Goal: Task Accomplishment & Management: Complete application form

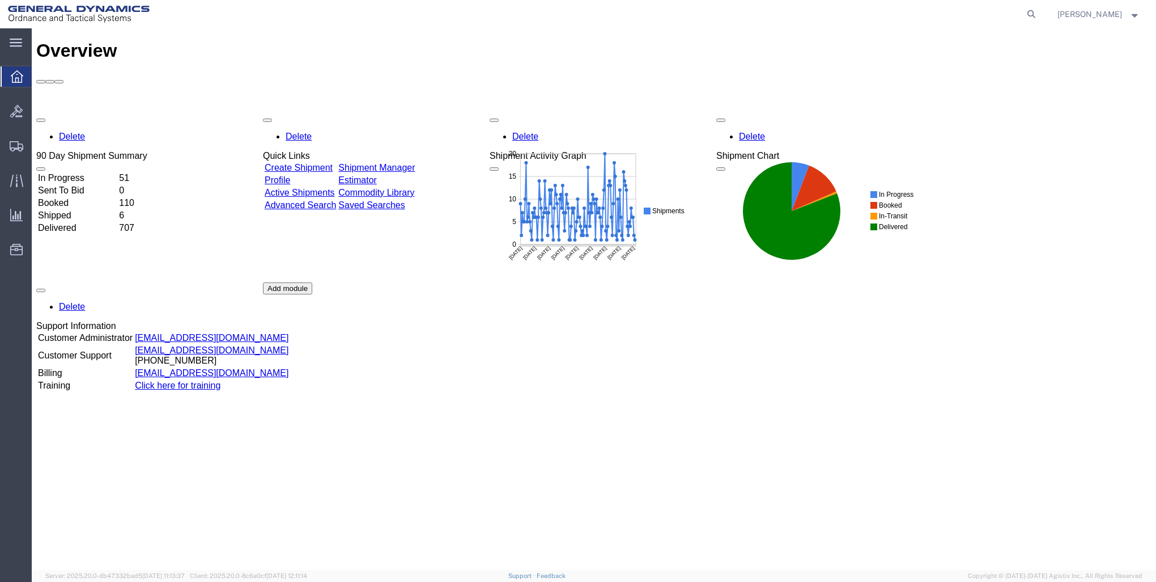
click at [326, 162] on td "Create Shipment" at bounding box center [300, 167] width 73 height 11
click at [328, 163] on link "Create Shipment" at bounding box center [299, 168] width 68 height 10
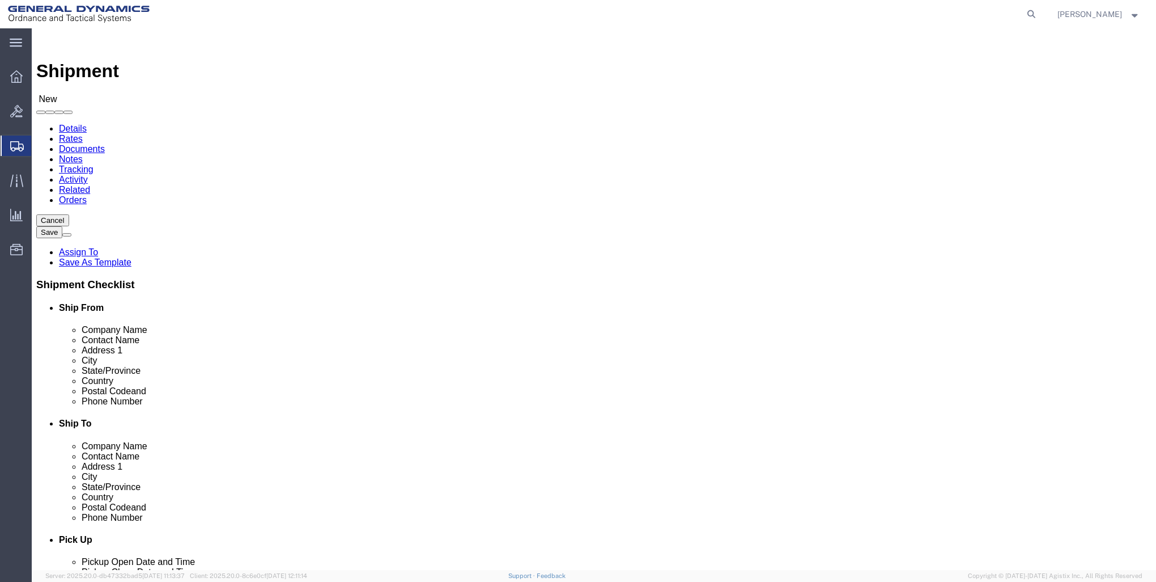
select select
click input "text"
type input "g"
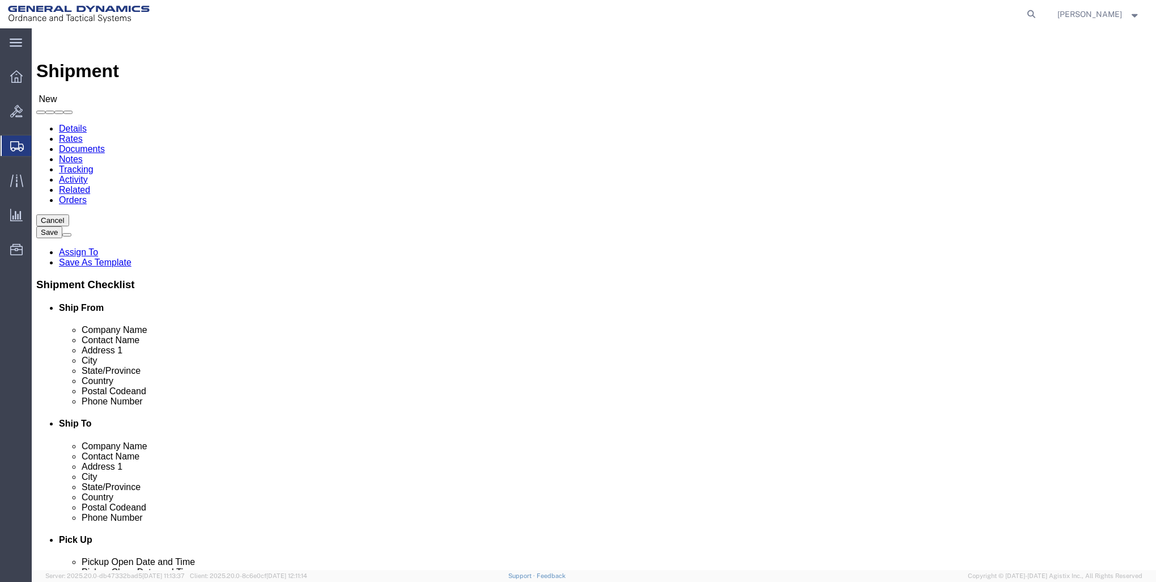
type input "GD-OTS RED"
click p "- GD-OTS Red Lion - ([PERSON_NAME]) [STREET_ADDRESS] , 12:00 AM - 12:00 AM"
select select
type input "GD-OTS Red Lion"
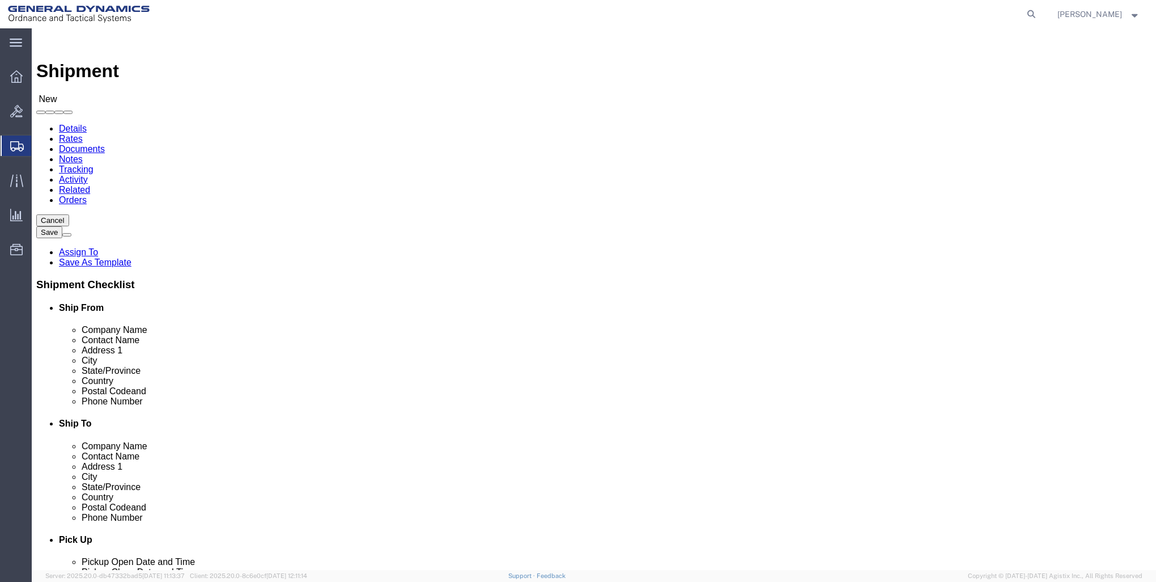
type input "[PERSON_NAME]"
type input "[STREET_ADDRESS]"
type input "RED LION"
type input "17356"
type input "[PHONE_NUMBER]"
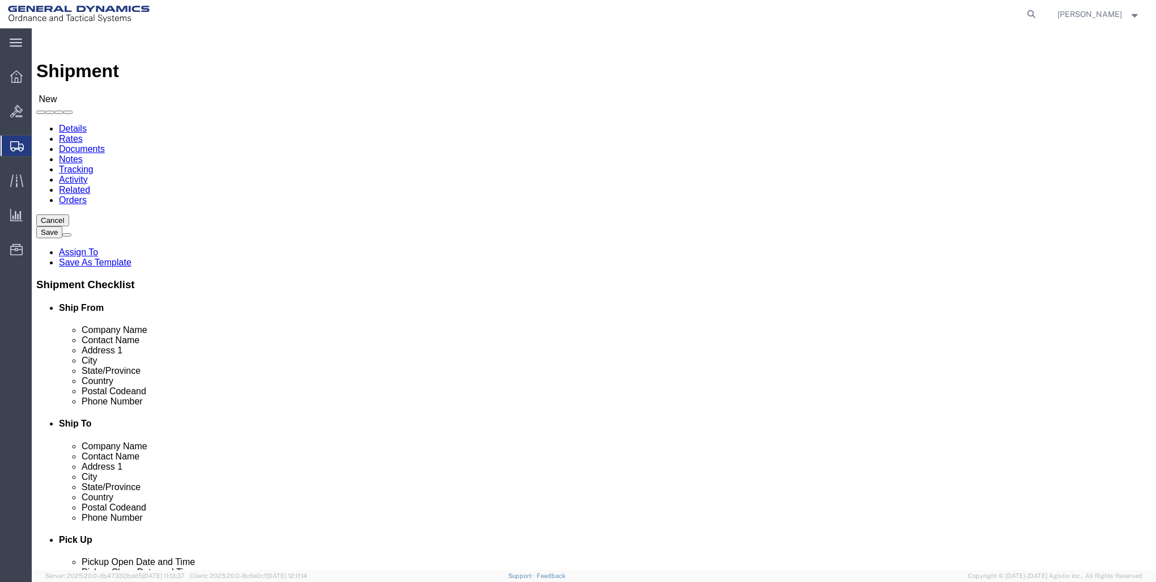
type input "[PERSON_NAME][EMAIL_ADDRESS][PERSON_NAME][DOMAIN_NAME]"
checkbox input "true"
select select "PA"
type input "GD-OTS Red Lion"
click input "text"
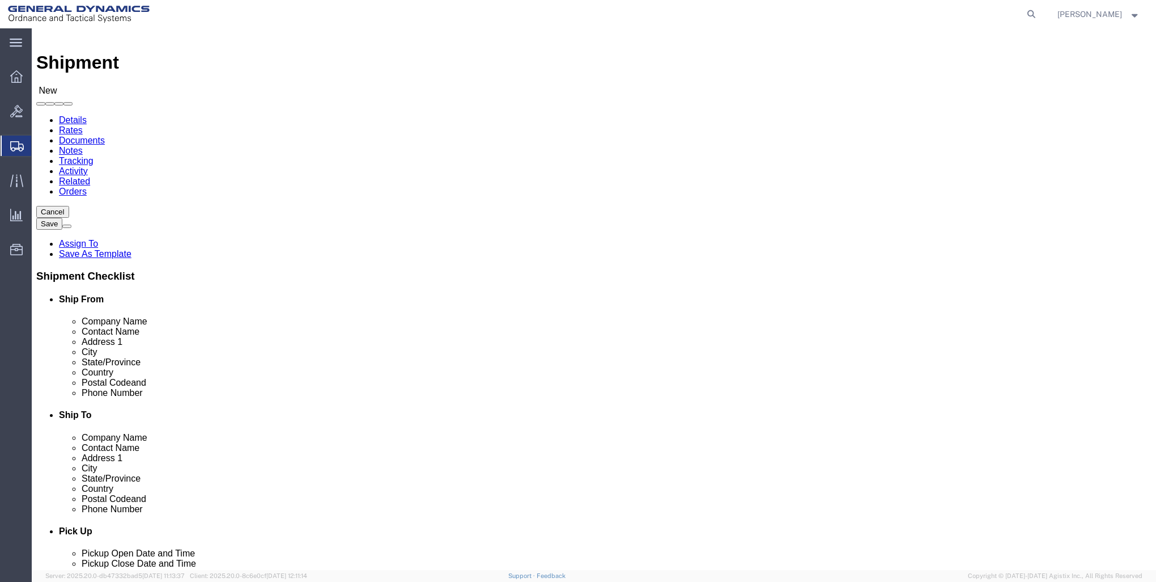
scroll to position [0, 0]
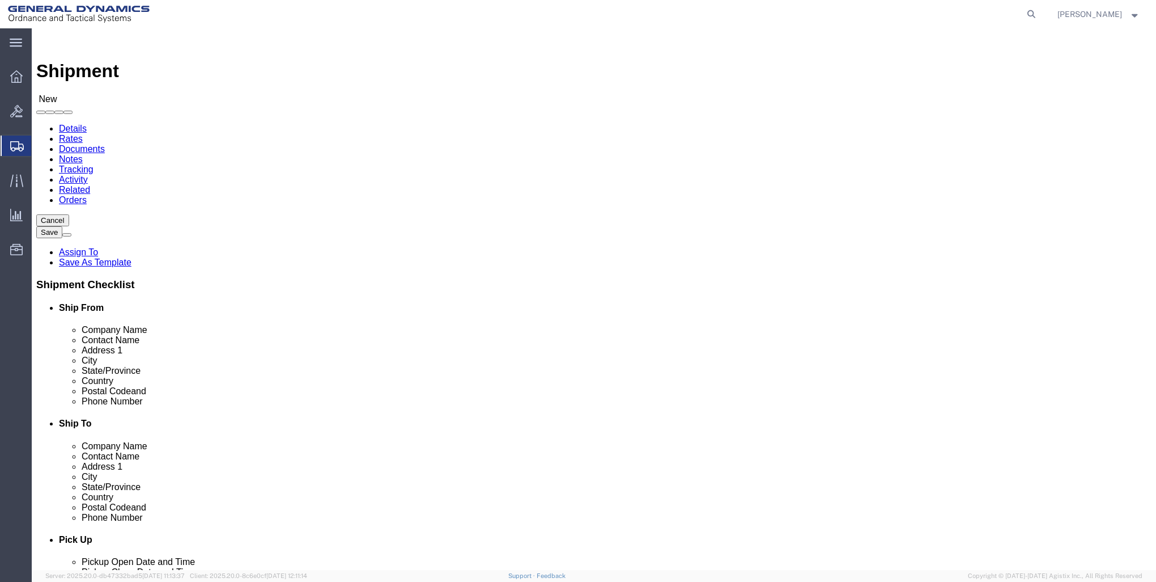
type input "GD-OTS [PERSON_NAME]"
select select
type input "[PERSON_NAME]"
type input "[STREET_ADDRESS][PERSON_NAME]"
type input "[PERSON_NAME]"
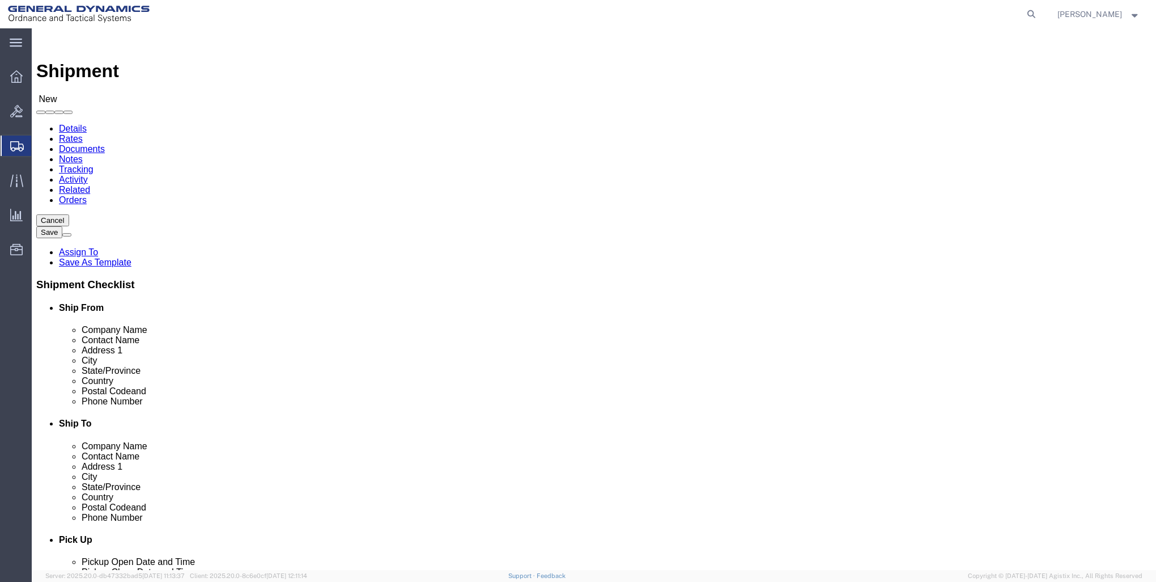
type input "62959"
type input "[PHONE_NUMBER]"
select select "IL"
type input "GD-OTS [PERSON_NAME]"
click input "[PERSON_NAME]"
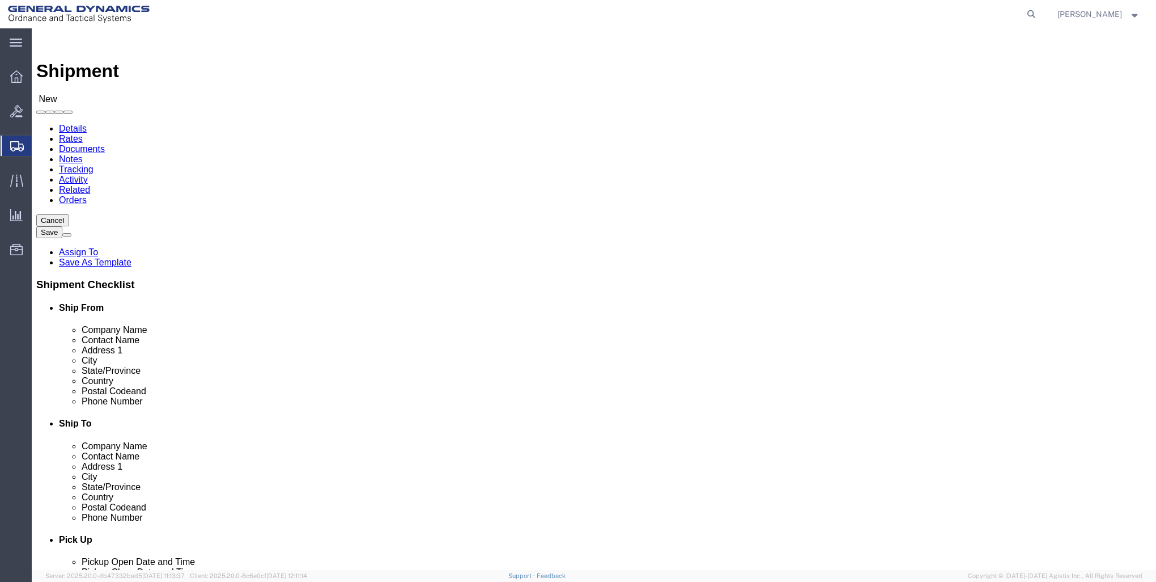
type input "J"
type input "RECEIVING"
click div "Contact Name RECEIVING RECEIVING"
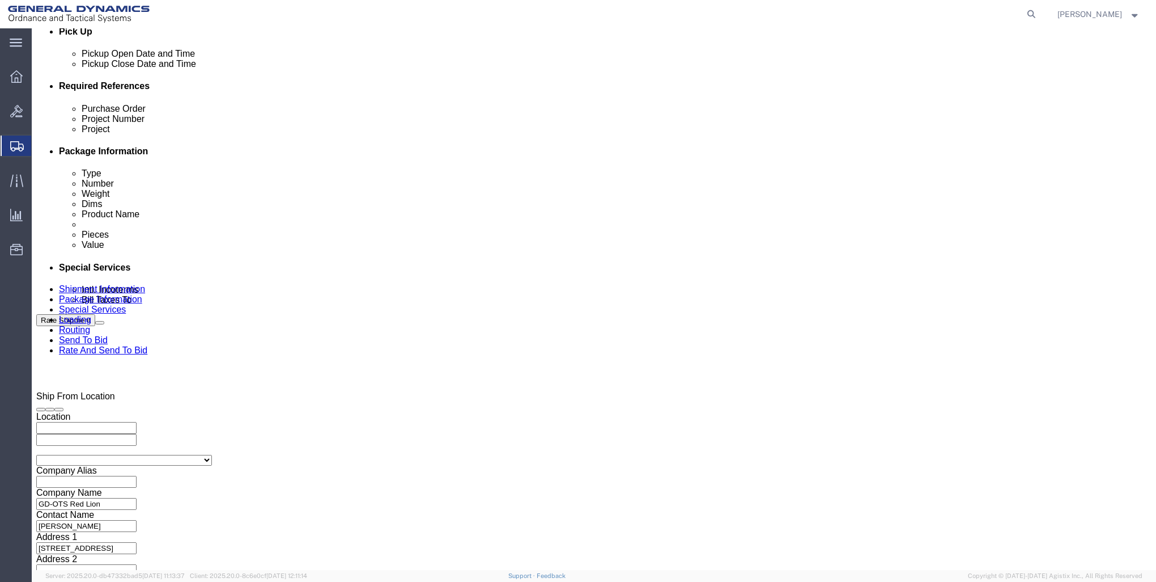
scroll to position [510, 0]
click div "[DATE] 12:00 AM"
click button "Apply"
click div "[DATE] 2:00 PM"
type input "1:00 PM"
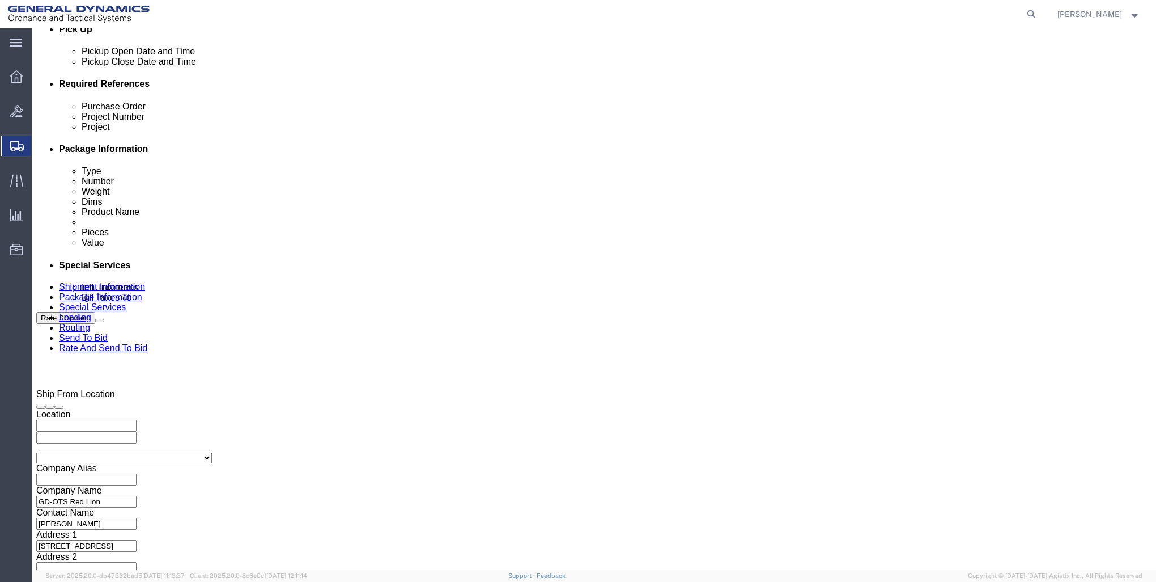
click button "Apply"
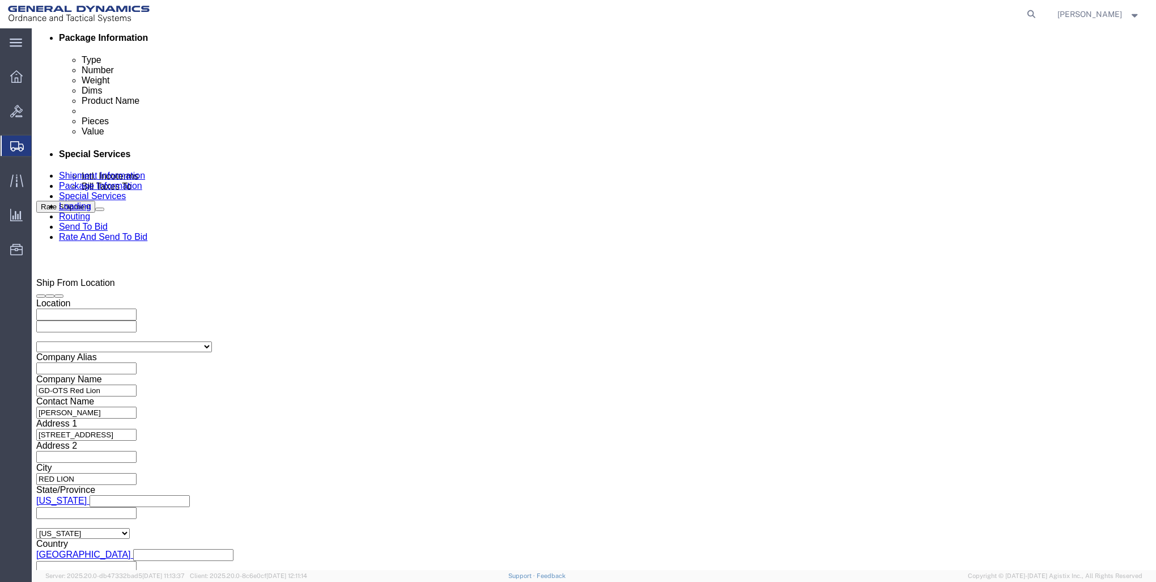
scroll to position [624, 0]
click input "text"
type input "000"
click input "text"
type input "30100305"
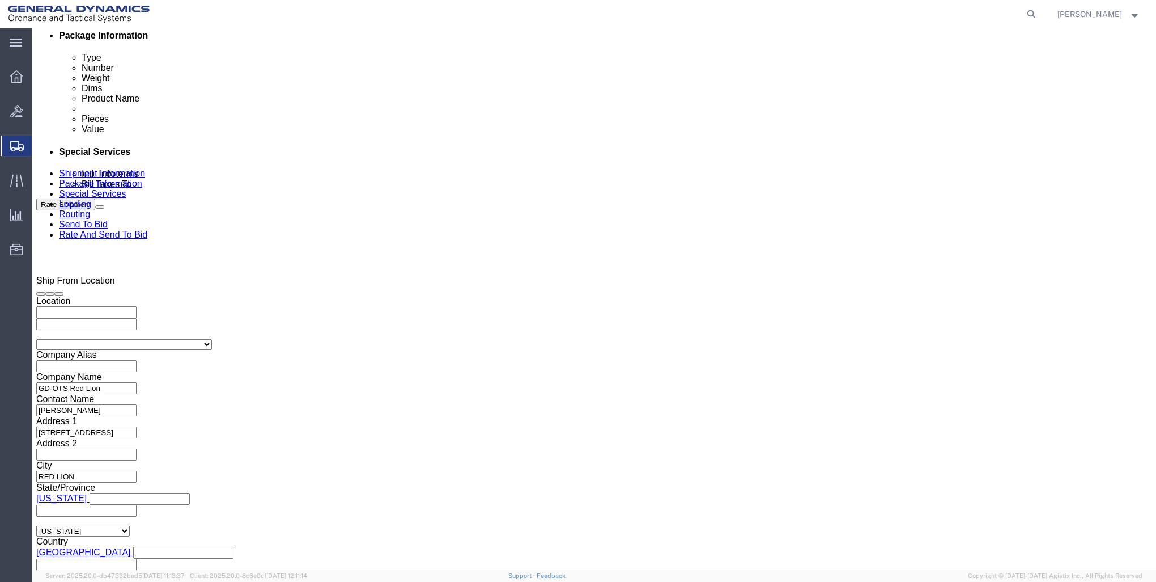
click input "text"
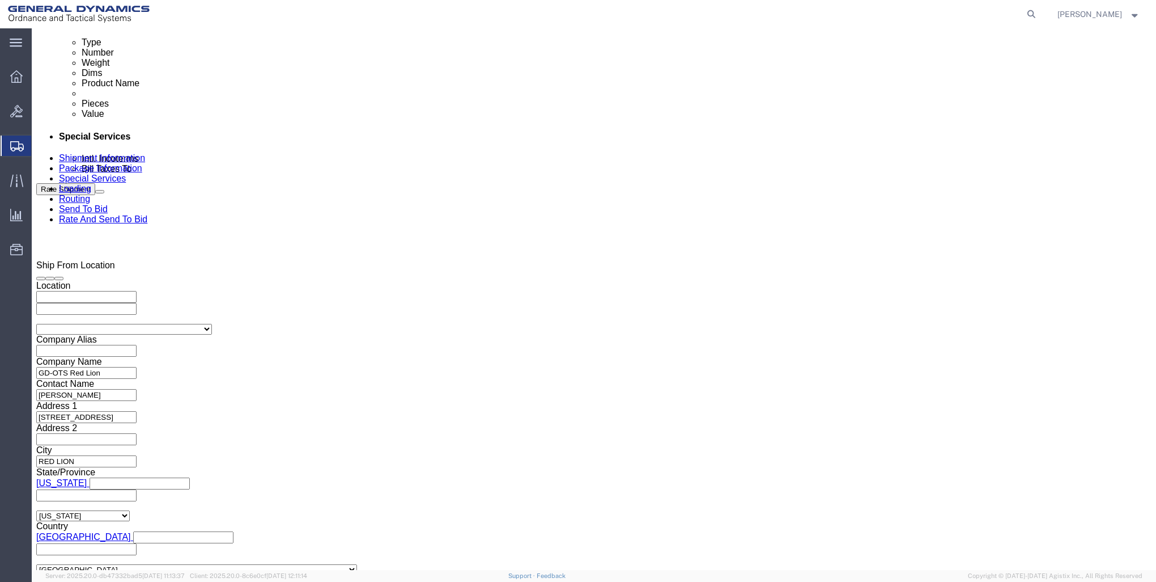
scroll to position [669, 0]
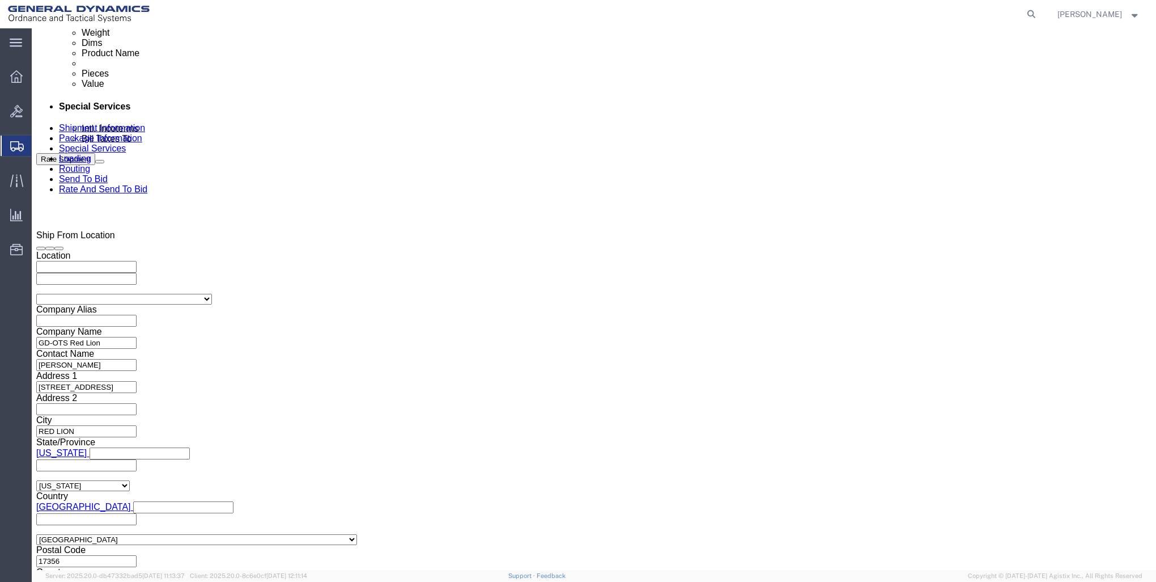
type input "1000"
click button "Continue"
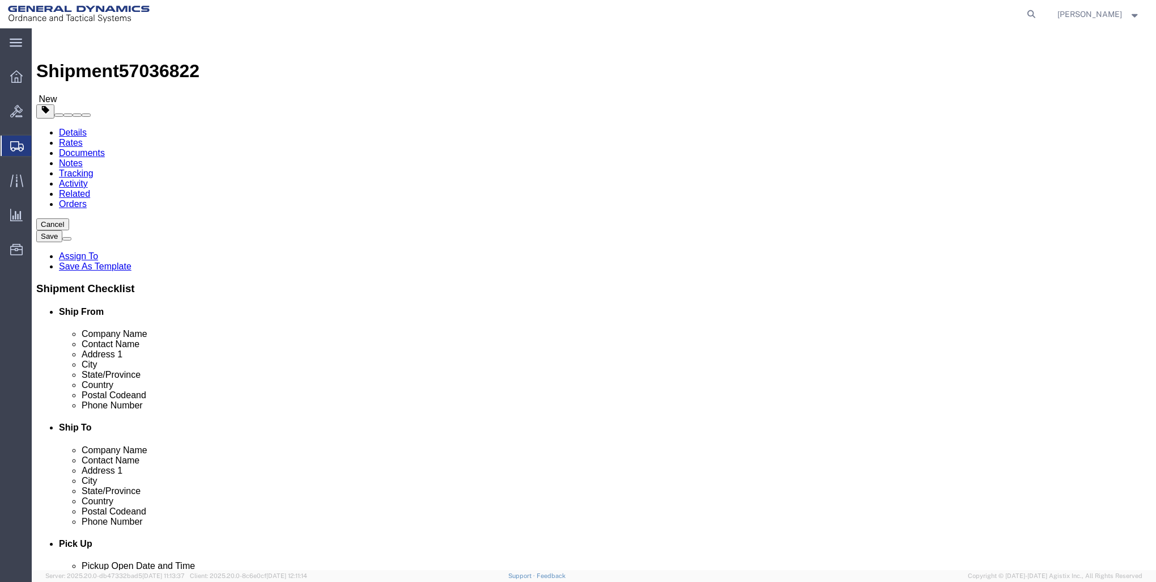
click select "Select Bale(s) Basket(s) Bolt(s) Bottle(s) Buckets Bulk Bundle(s) Can(s) Cardbo…"
select select "CRAT"
click select "Select Bale(s) Basket(s) Bolt(s) Bottle(s) Buckets Bulk Bundle(s) Can(s) Cardbo…"
click input "1"
type input "7"
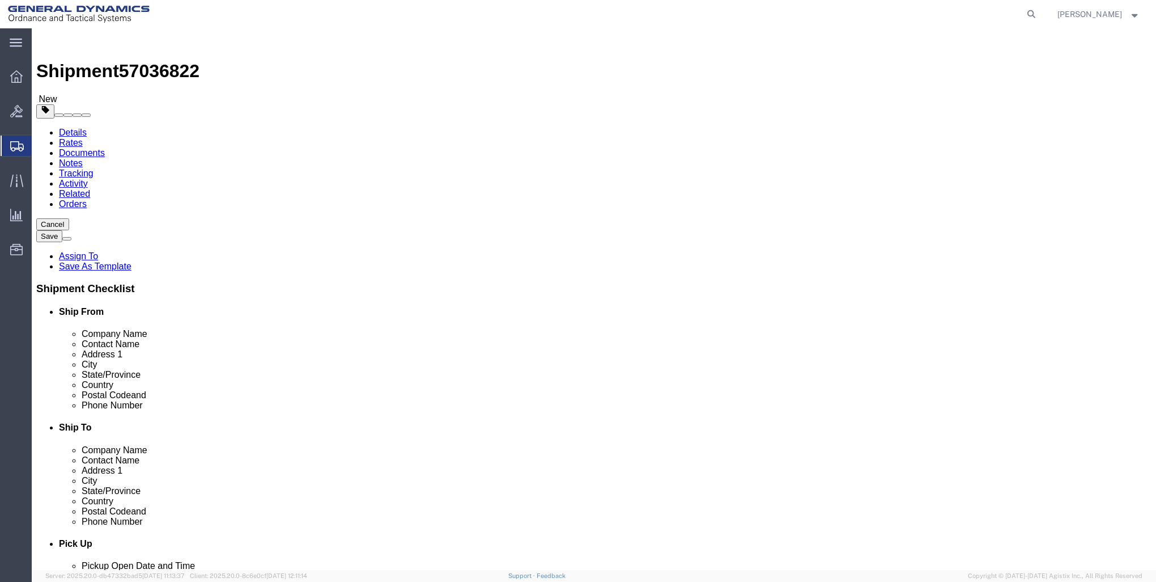
click input "text"
type input "47"
type input "39"
click input "text"
type input "39"
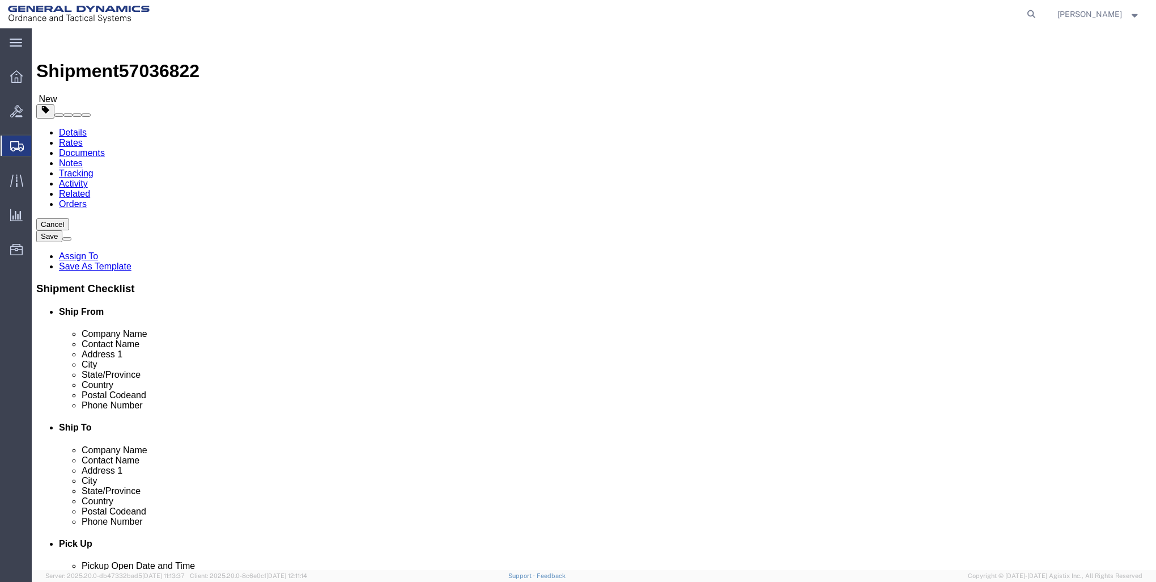
click input "39"
type input "3"
type input "42"
click input "0.00"
type input "0"
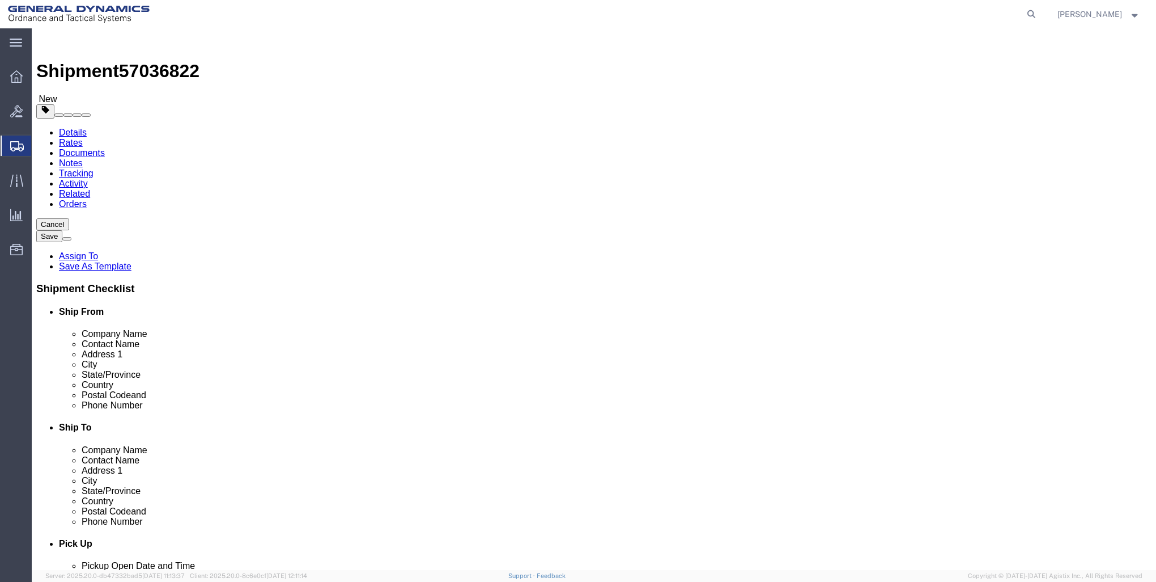
type input "6048"
click link "Add Content"
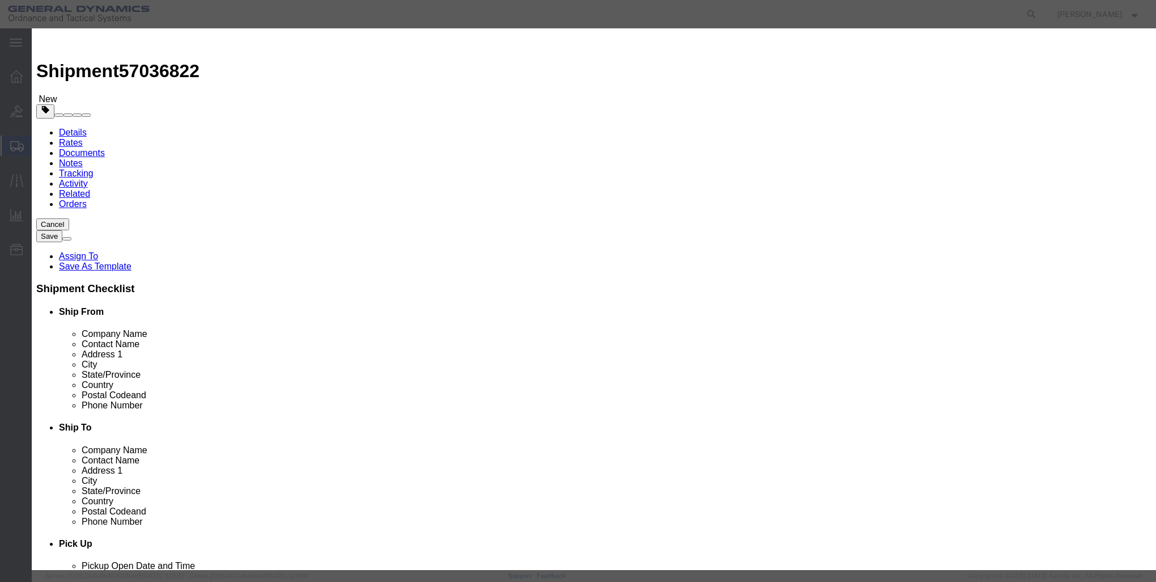
click input "text"
click input "KEW A1 PSA"
type input "KEW PSA"
click input "0"
type input "294"
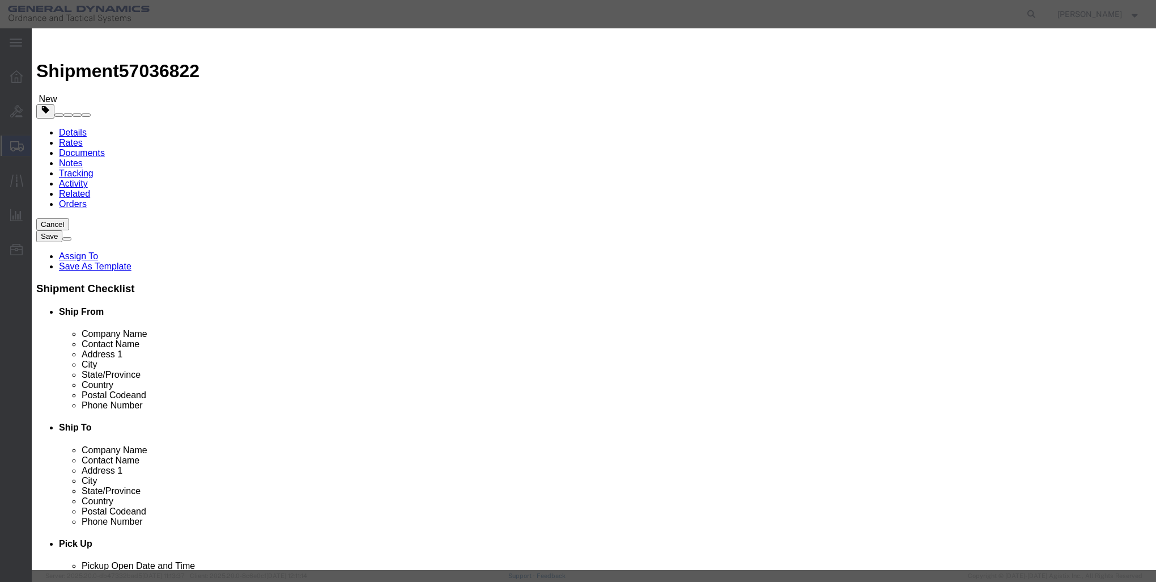
click input "text"
type input "1"
click select "Select 50 55 60 65 70 85 92.5 100 125 175 250 300 400"
select select "85"
click select "Select 50 55 60 65 70 85 92.5 100 125 175 250 300 400"
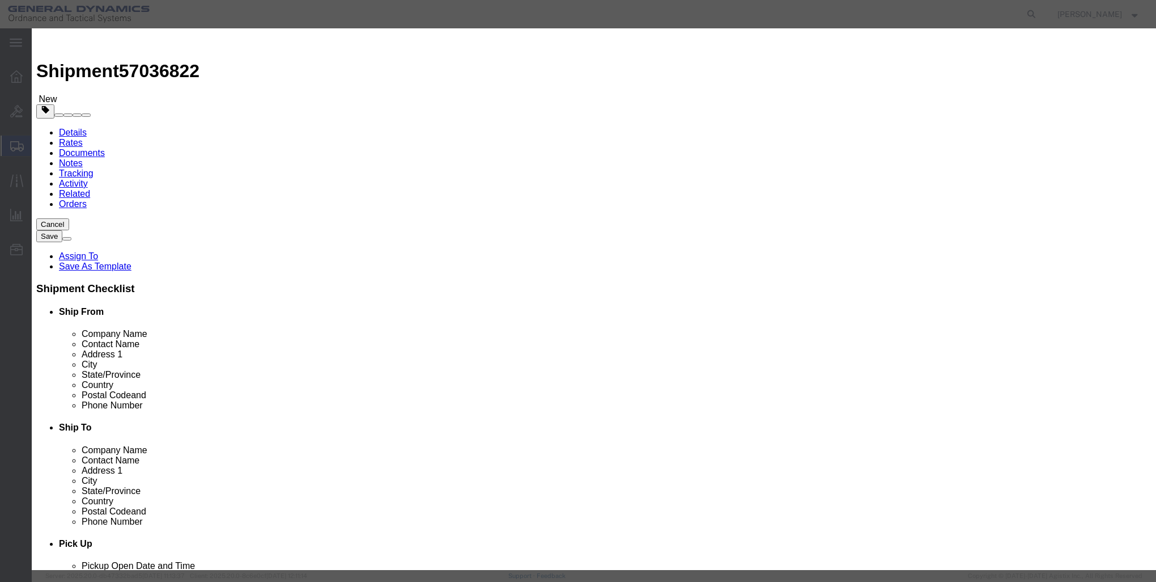
click button "Save & Close"
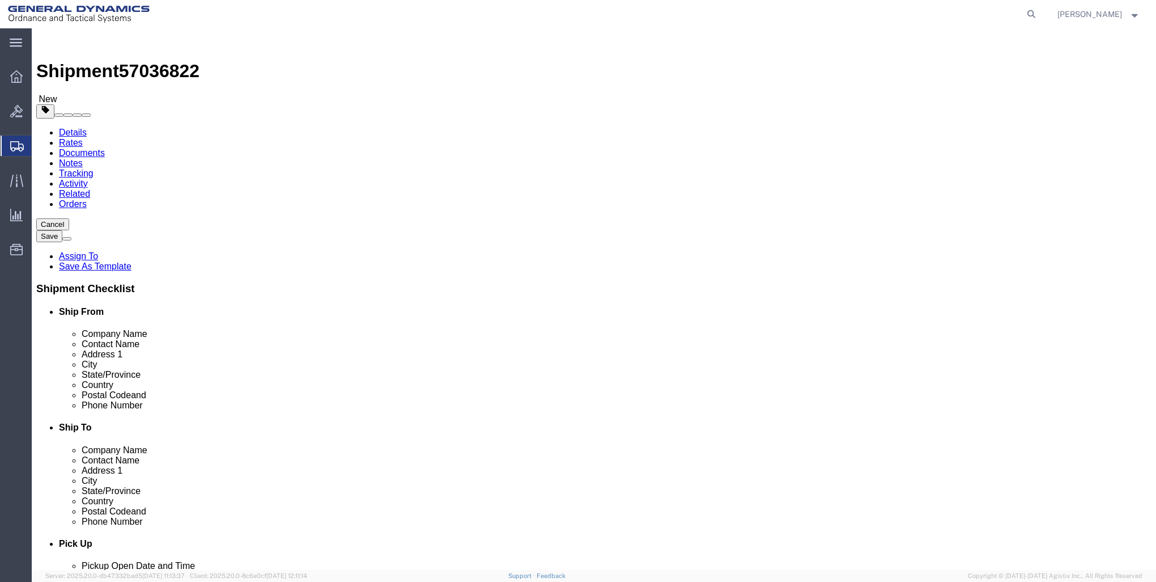
click button "Rate Shipment"
